Goal: Browse casually

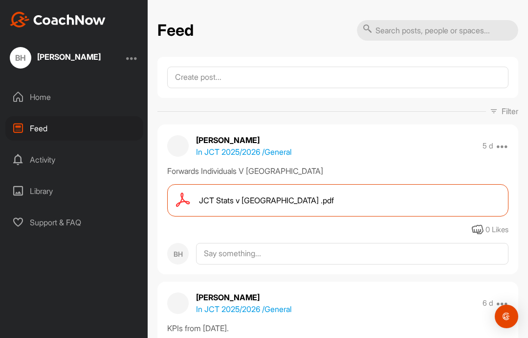
scroll to position [39, 0]
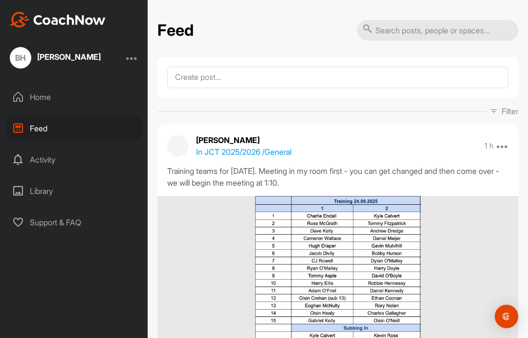
scroll to position [79, 0]
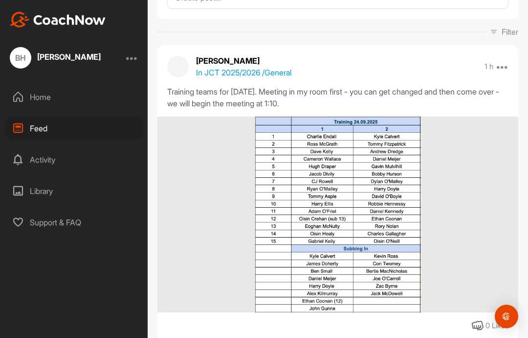
click at [312, 206] on img at bounding box center [338, 214] width 166 height 196
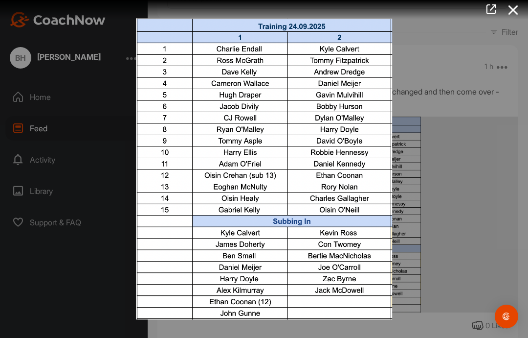
click at [480, 78] on div at bounding box center [264, 169] width 528 height 338
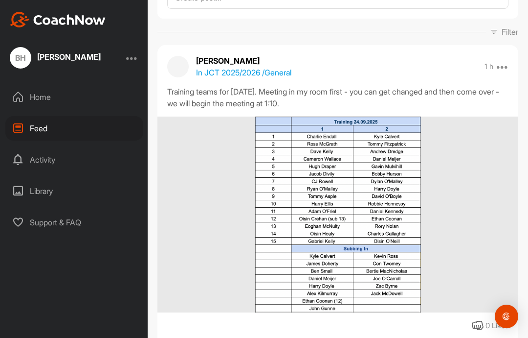
click at [413, 156] on img at bounding box center [338, 214] width 166 height 196
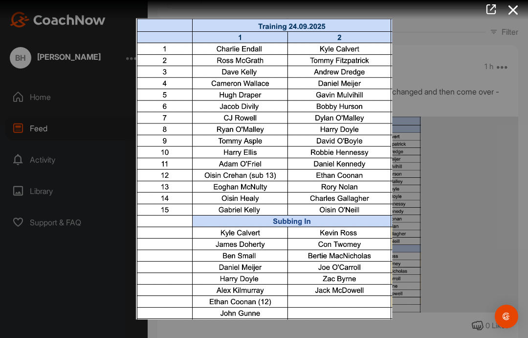
click at [281, 159] on img at bounding box center [264, 168] width 276 height 321
click at [318, 217] on img at bounding box center [264, 168] width 276 height 321
click at [459, 188] on div at bounding box center [264, 169] width 528 height 338
